Goal: Information Seeking & Learning: Learn about a topic

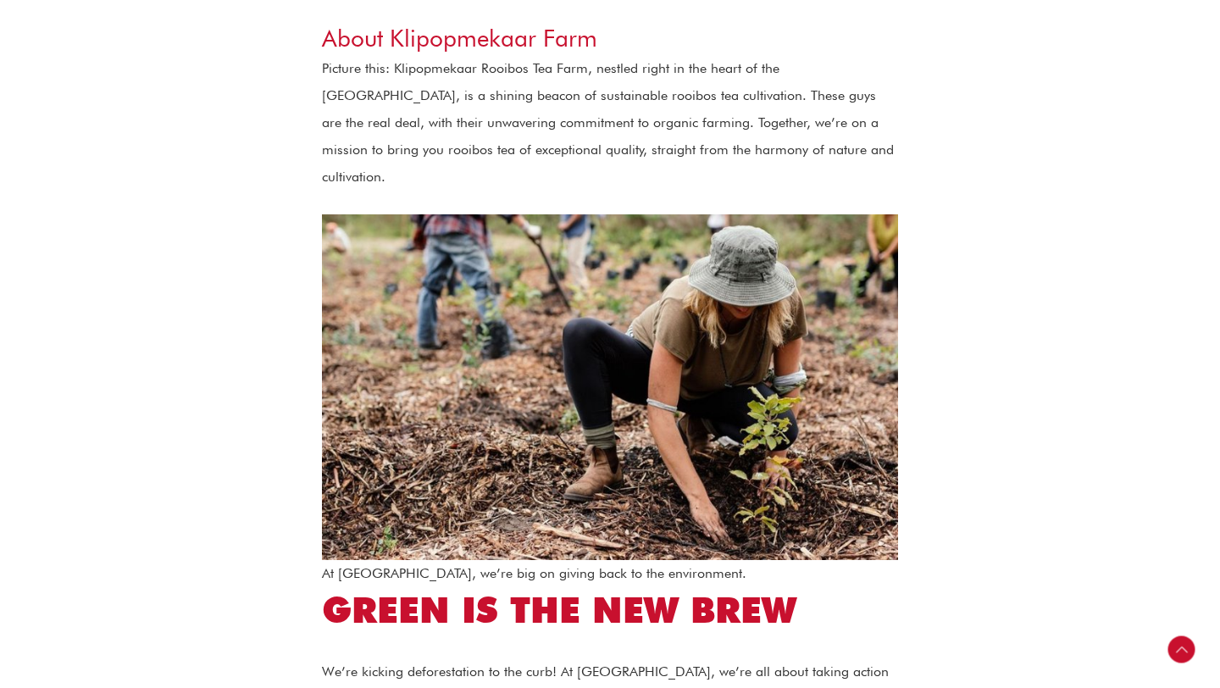
scroll to position [1247, 0]
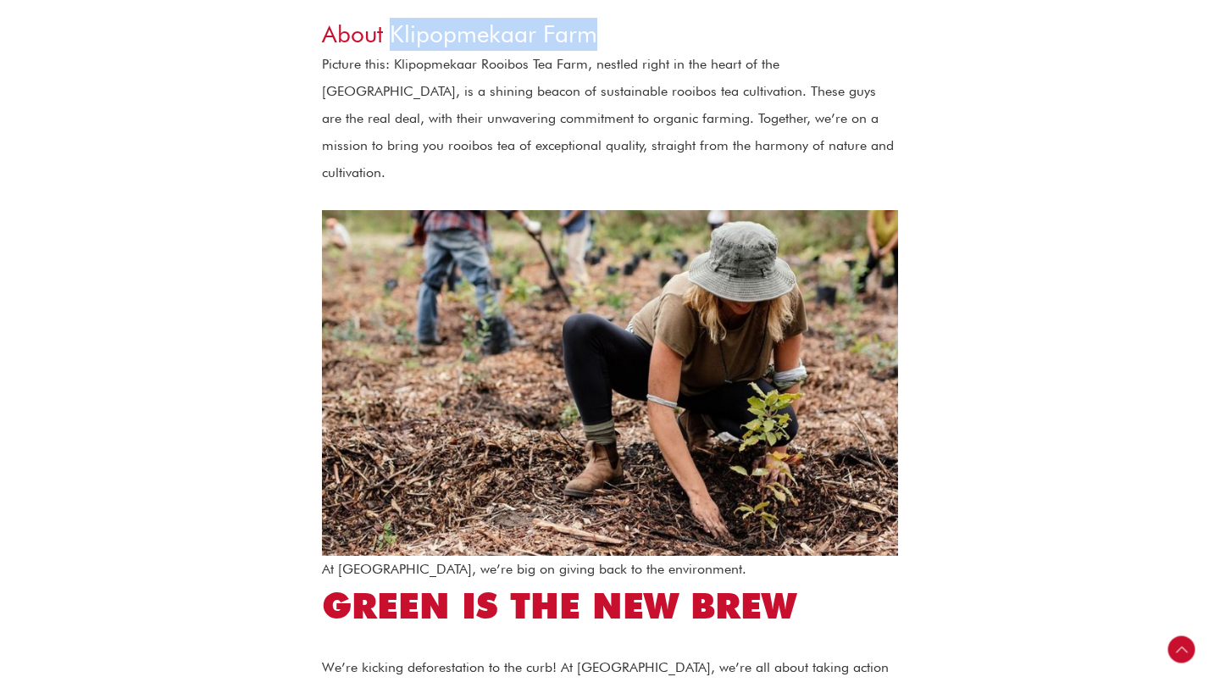
drag, startPoint x: 390, startPoint y: 35, endPoint x: 602, endPoint y: 25, distance: 212.9
click at [601, 25] on h3 "About Klipopmekaar Farm" at bounding box center [610, 34] width 576 height 33
copy h3 "Klipopmekaar Farm"
drag, startPoint x: 392, startPoint y: 67, endPoint x: 474, endPoint y: 61, distance: 82.4
click at [475, 61] on p "Picture this: Klipopmekaar Rooibos Tea Farm, nestled right in the heart of the …" at bounding box center [610, 119] width 576 height 136
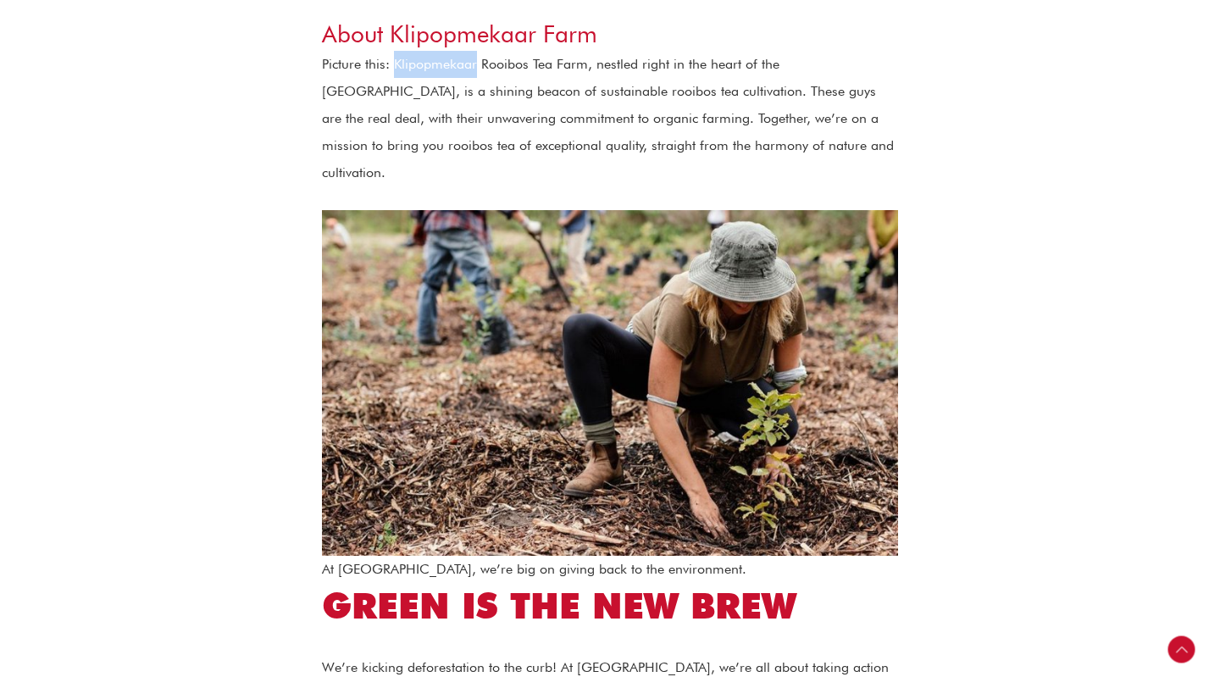
copy p "Klipopmekaar"
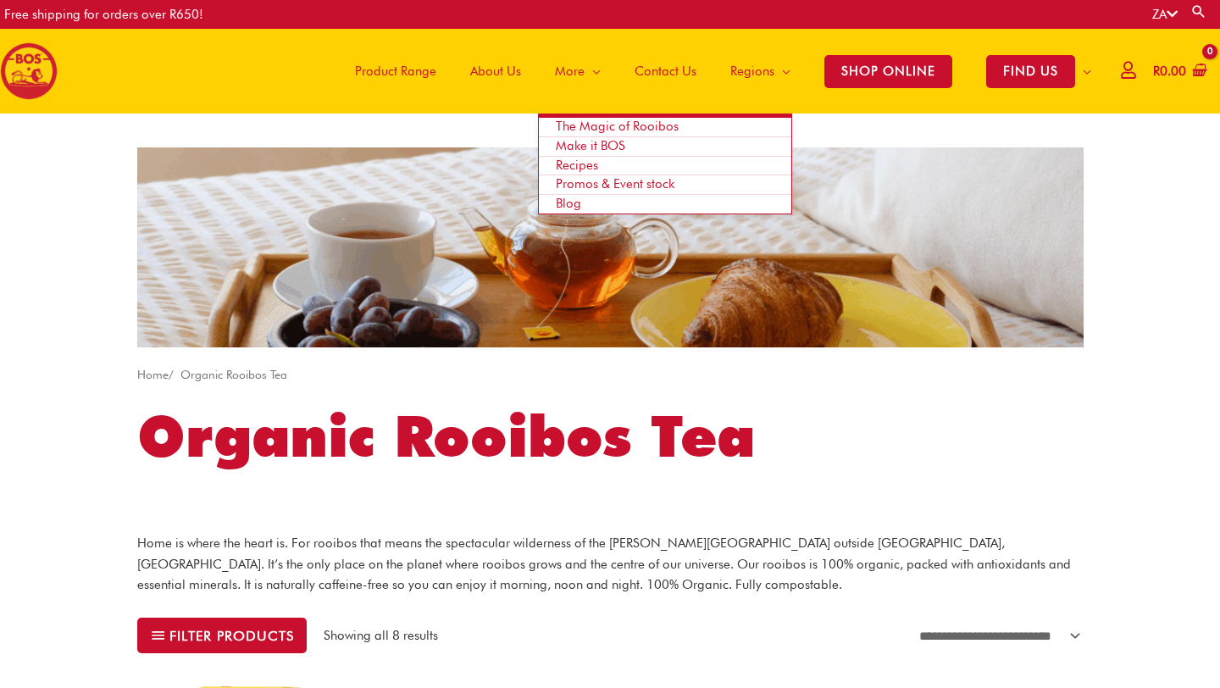
click at [591, 122] on span "The Magic of Rooibos" at bounding box center [617, 126] width 123 height 15
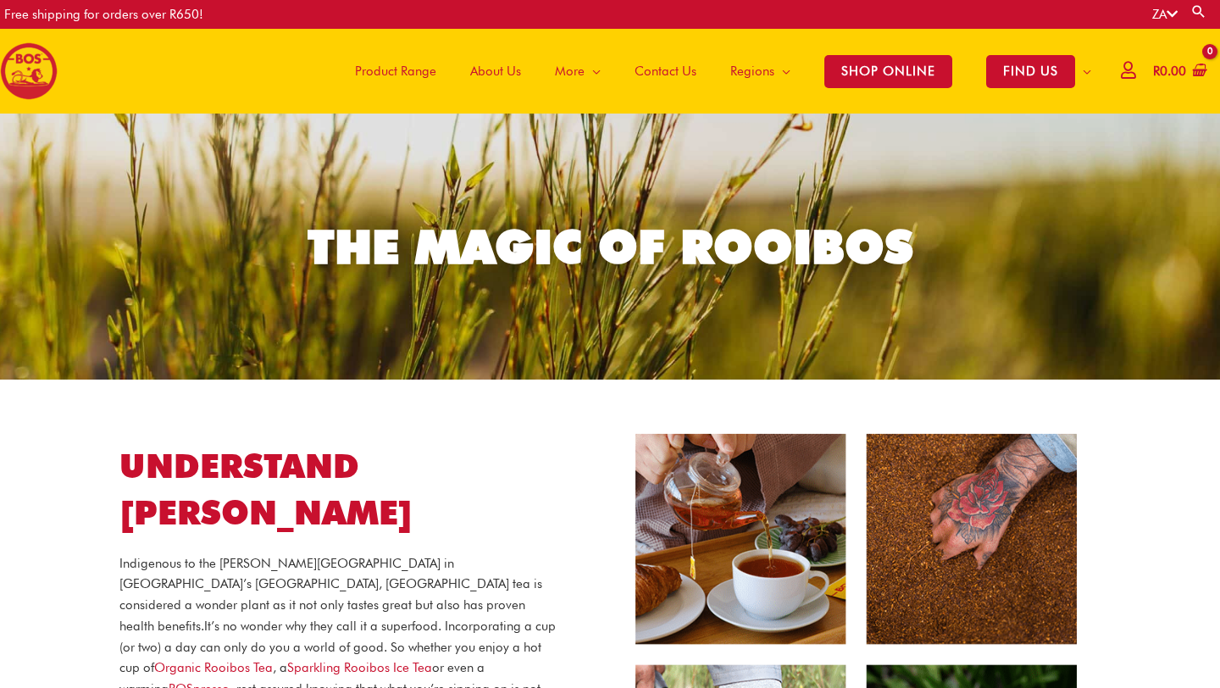
click at [497, 72] on span "About Us" at bounding box center [495, 71] width 51 height 51
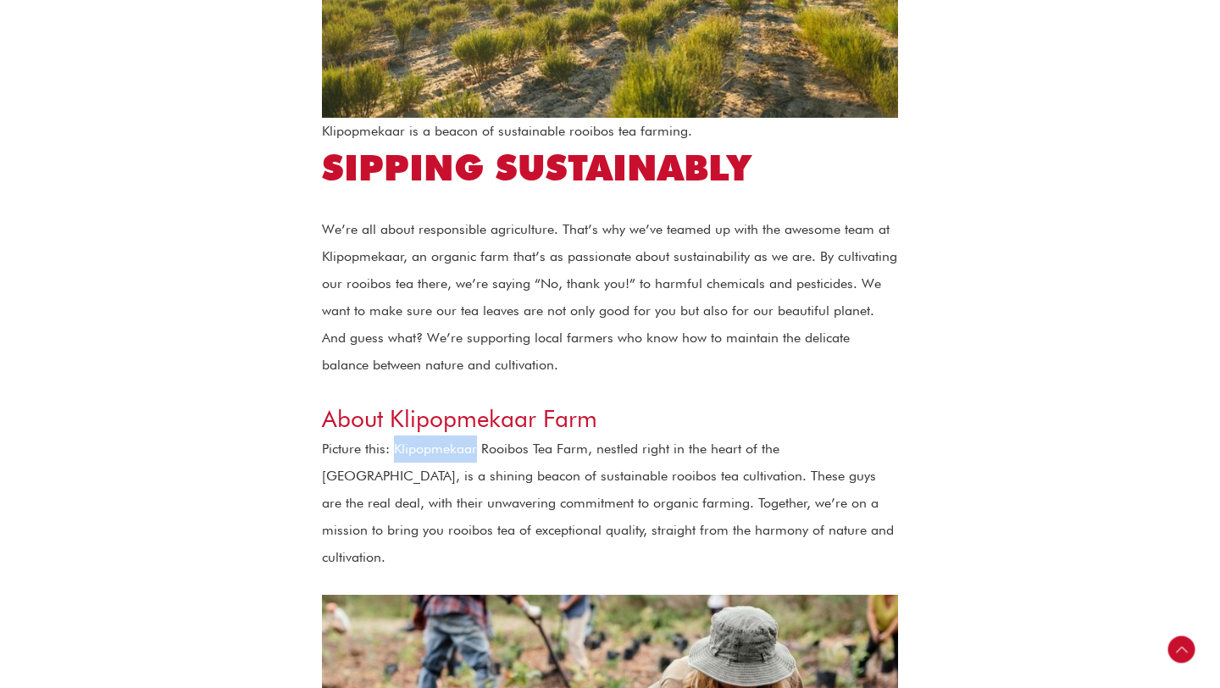
scroll to position [873, 0]
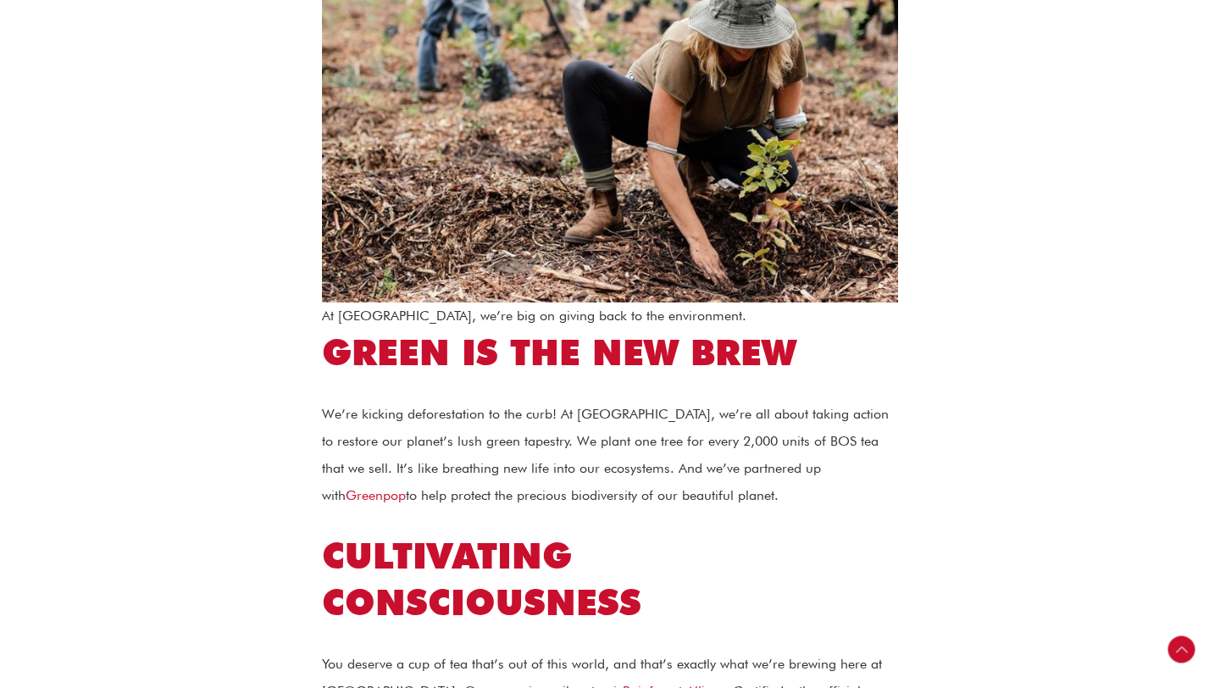
scroll to position [1506, 0]
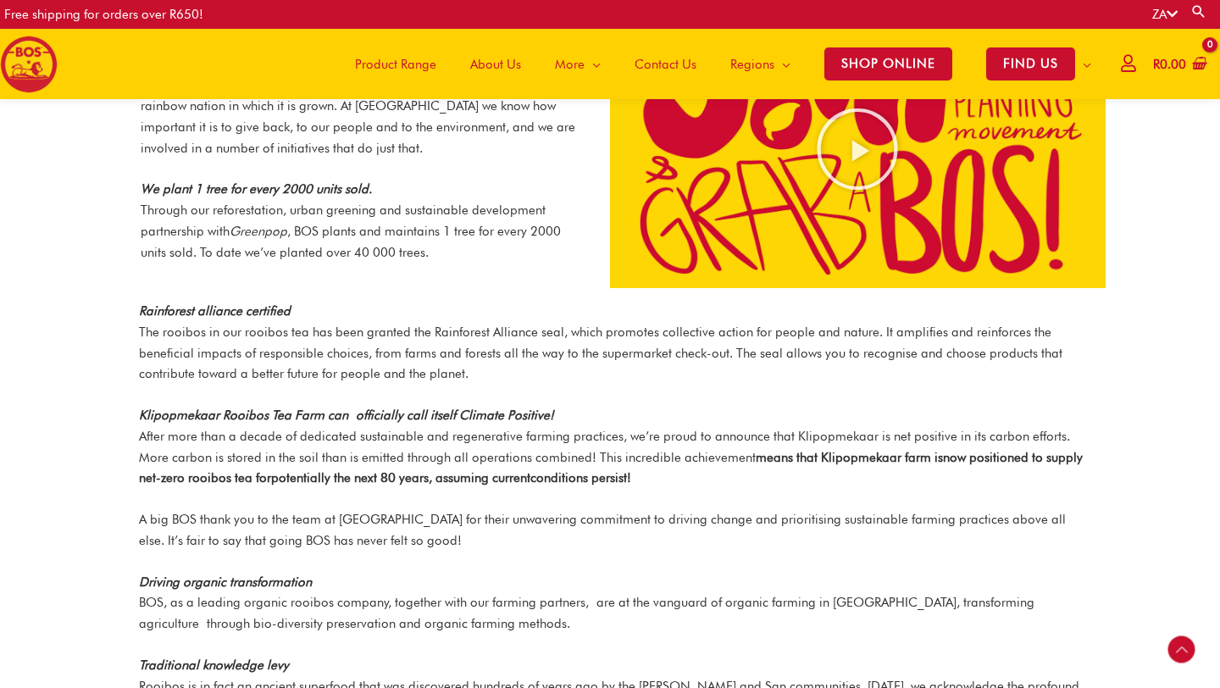
scroll to position [1676, 0]
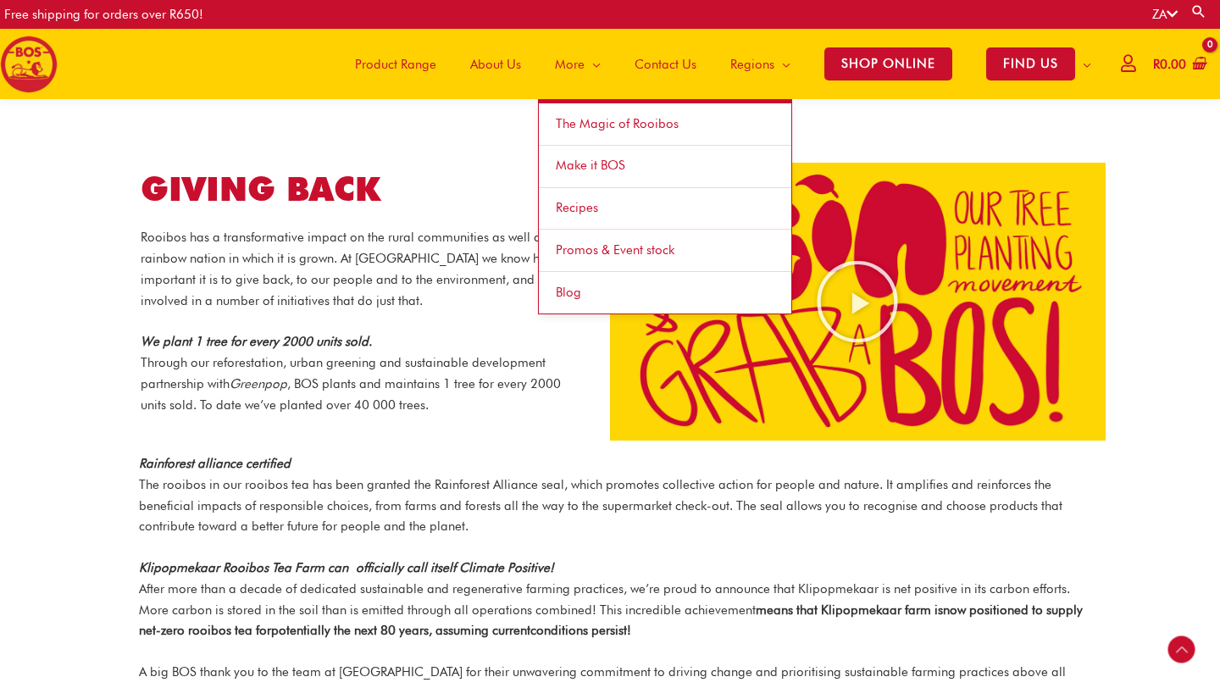
click at [560, 66] on span "More" at bounding box center [570, 64] width 30 height 51
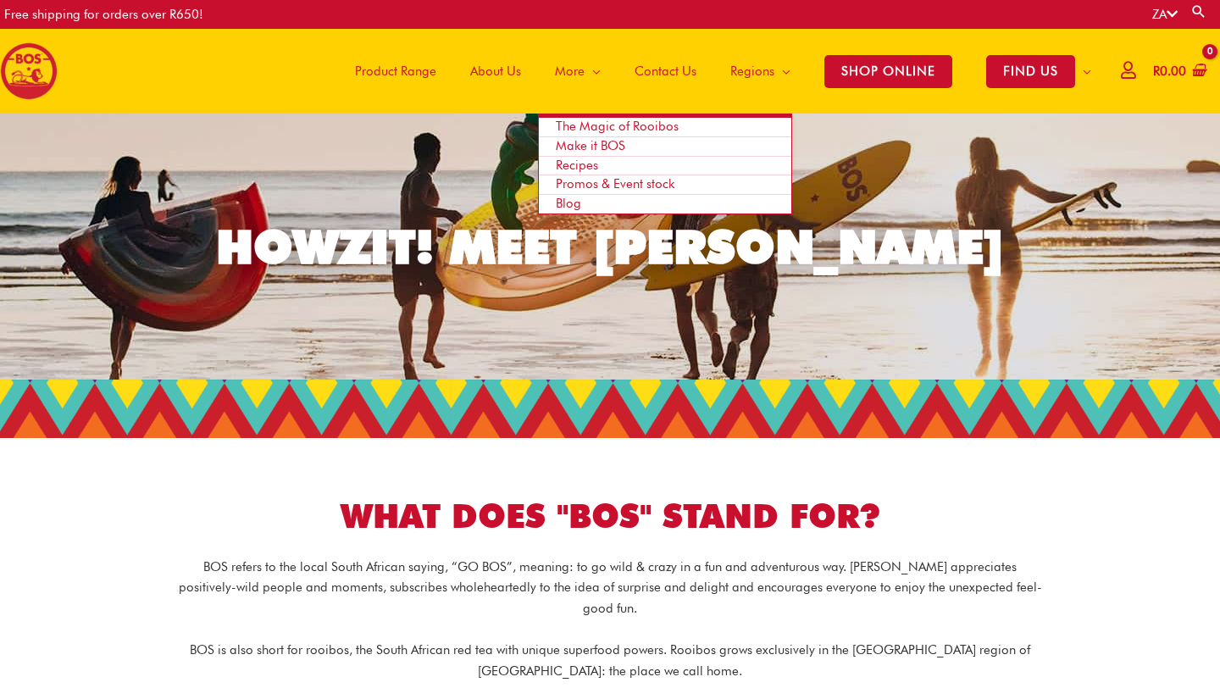
click at [587, 202] on link "Blog" at bounding box center [665, 204] width 252 height 19
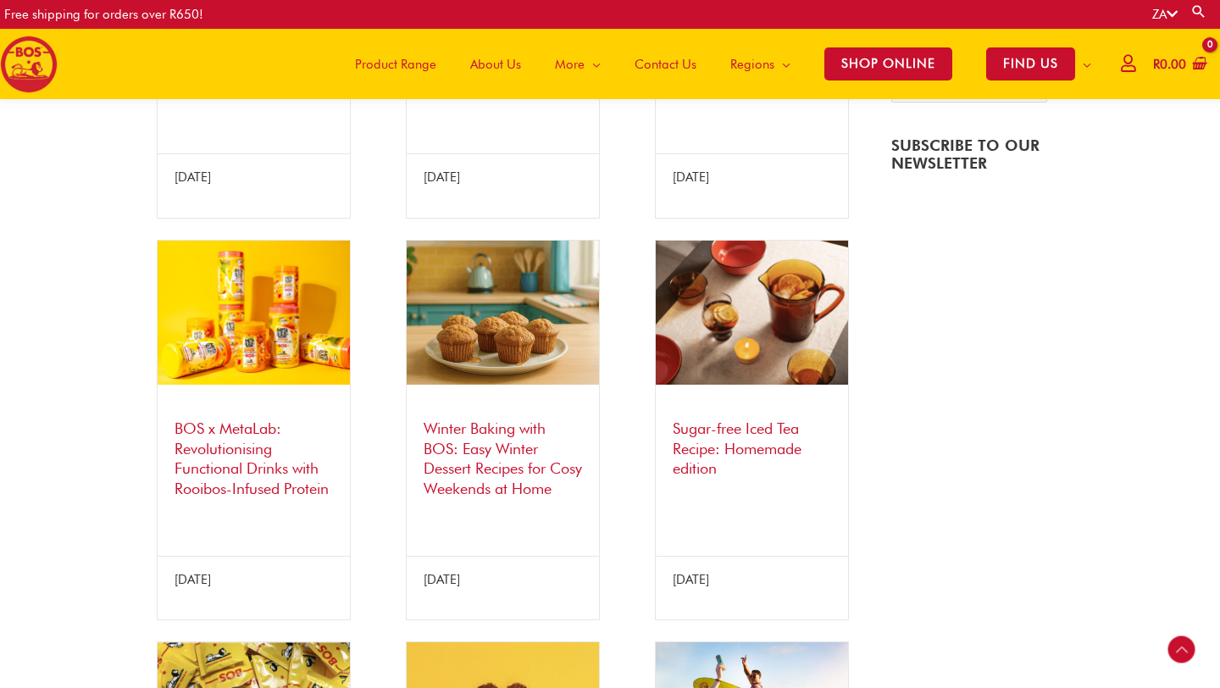
scroll to position [592, 0]
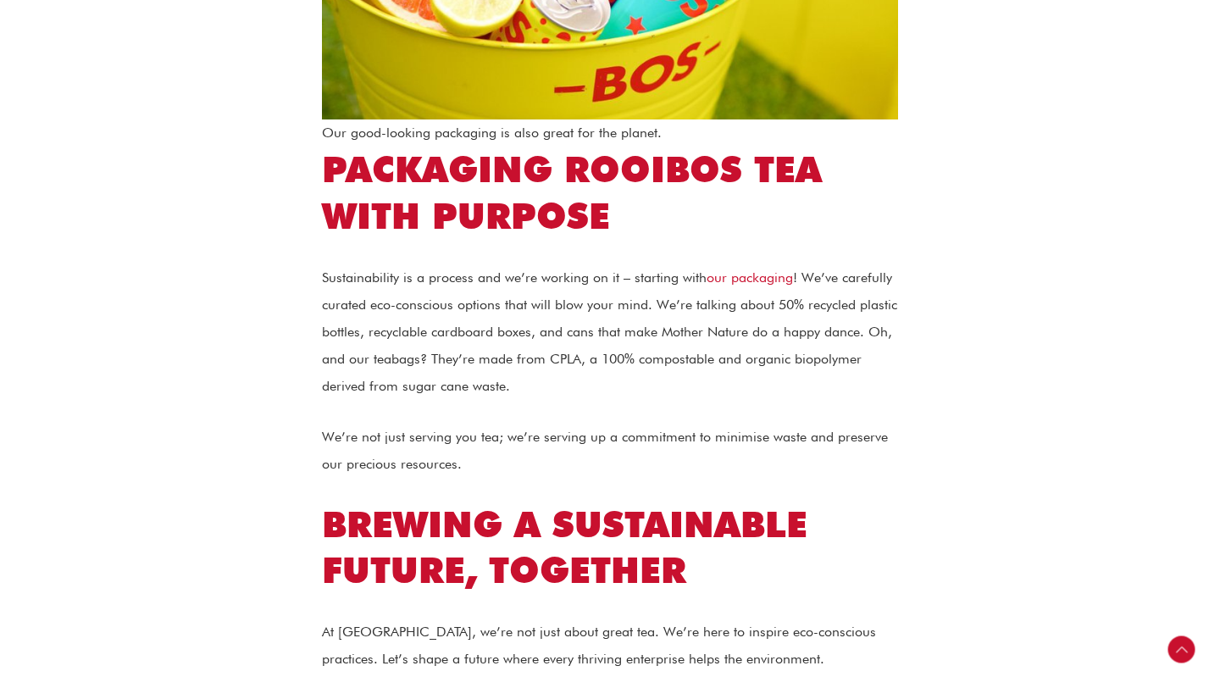
scroll to position [3056, 0]
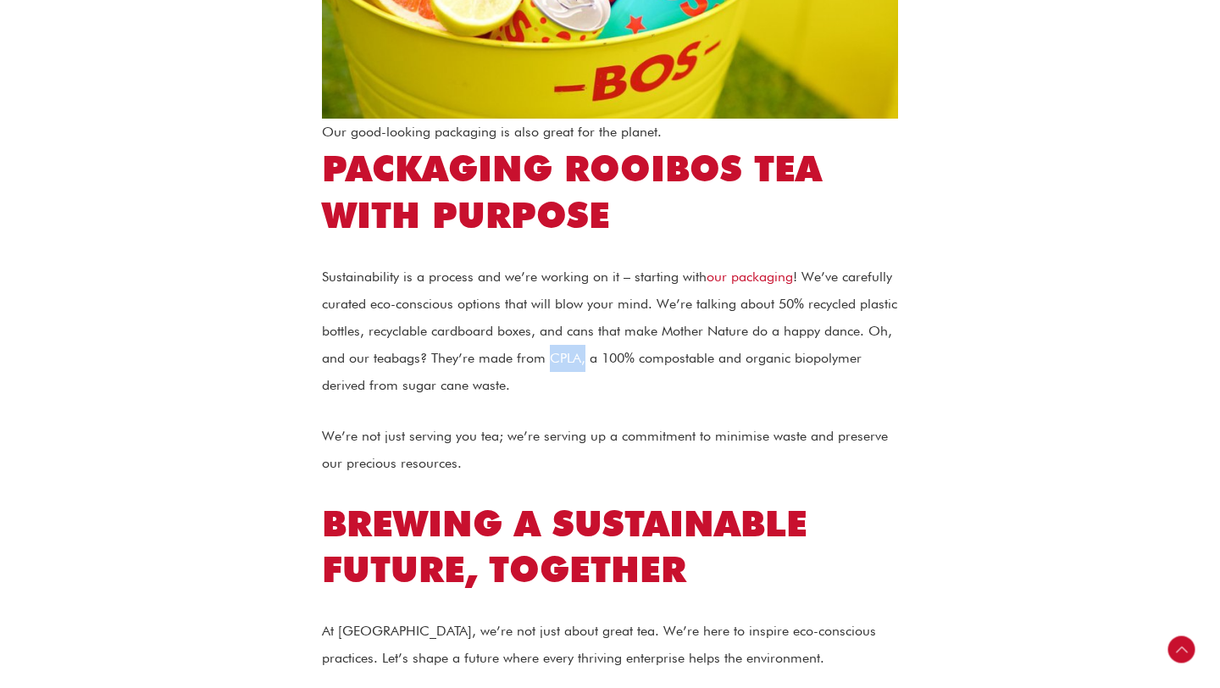
drag, startPoint x: 548, startPoint y: 297, endPoint x: 584, endPoint y: 297, distance: 35.6
click at [584, 297] on p "Sustainability is a process and we’re working on it – starting with our packagi…" at bounding box center [610, 331] width 576 height 136
copy p "CPLA,"
click at [817, 333] on p "Sustainability is a process and we’re working on it – starting with our packagi…" at bounding box center [610, 331] width 576 height 136
